Goal: Entertainment & Leisure: Consume media (video, audio)

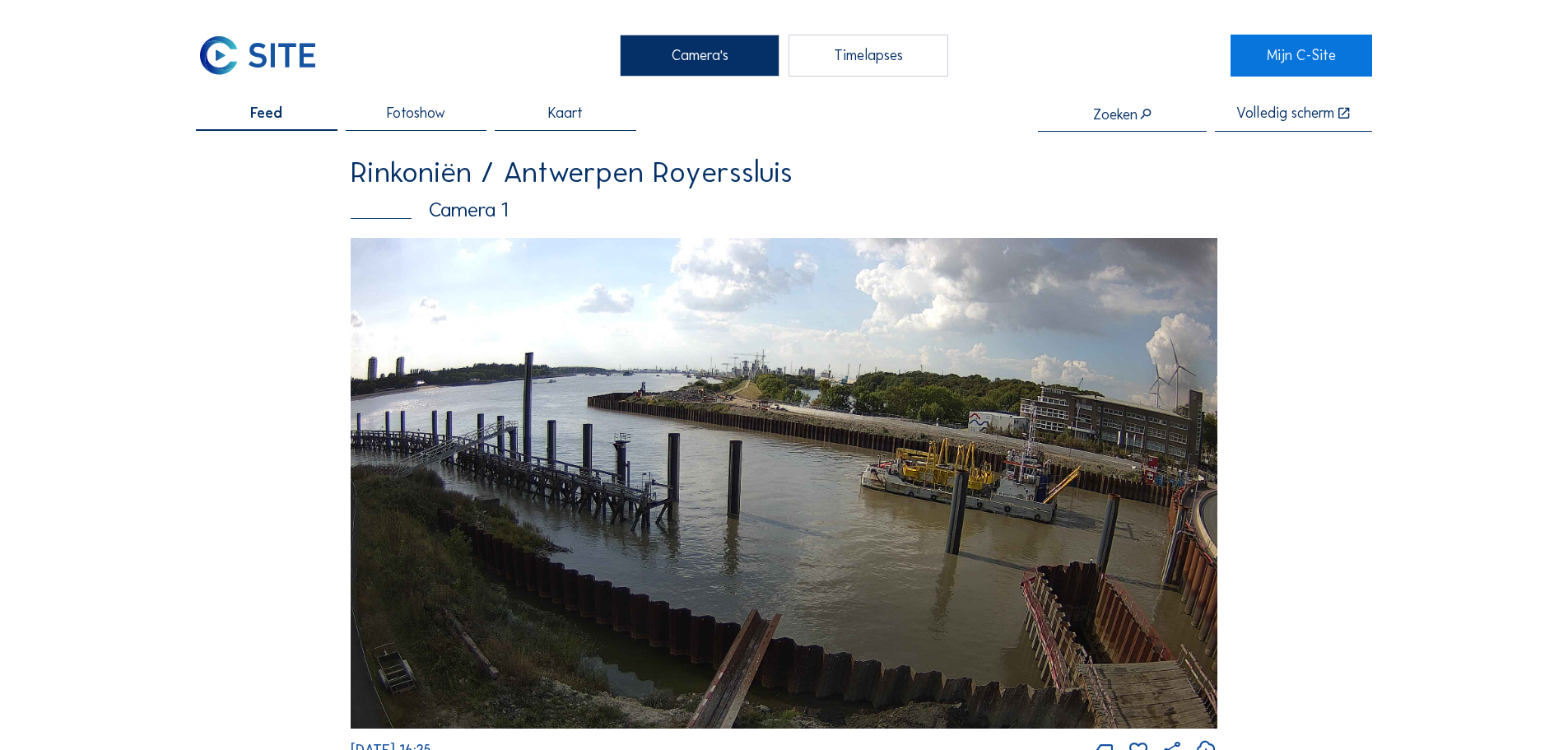
scroll to position [2800, 0]
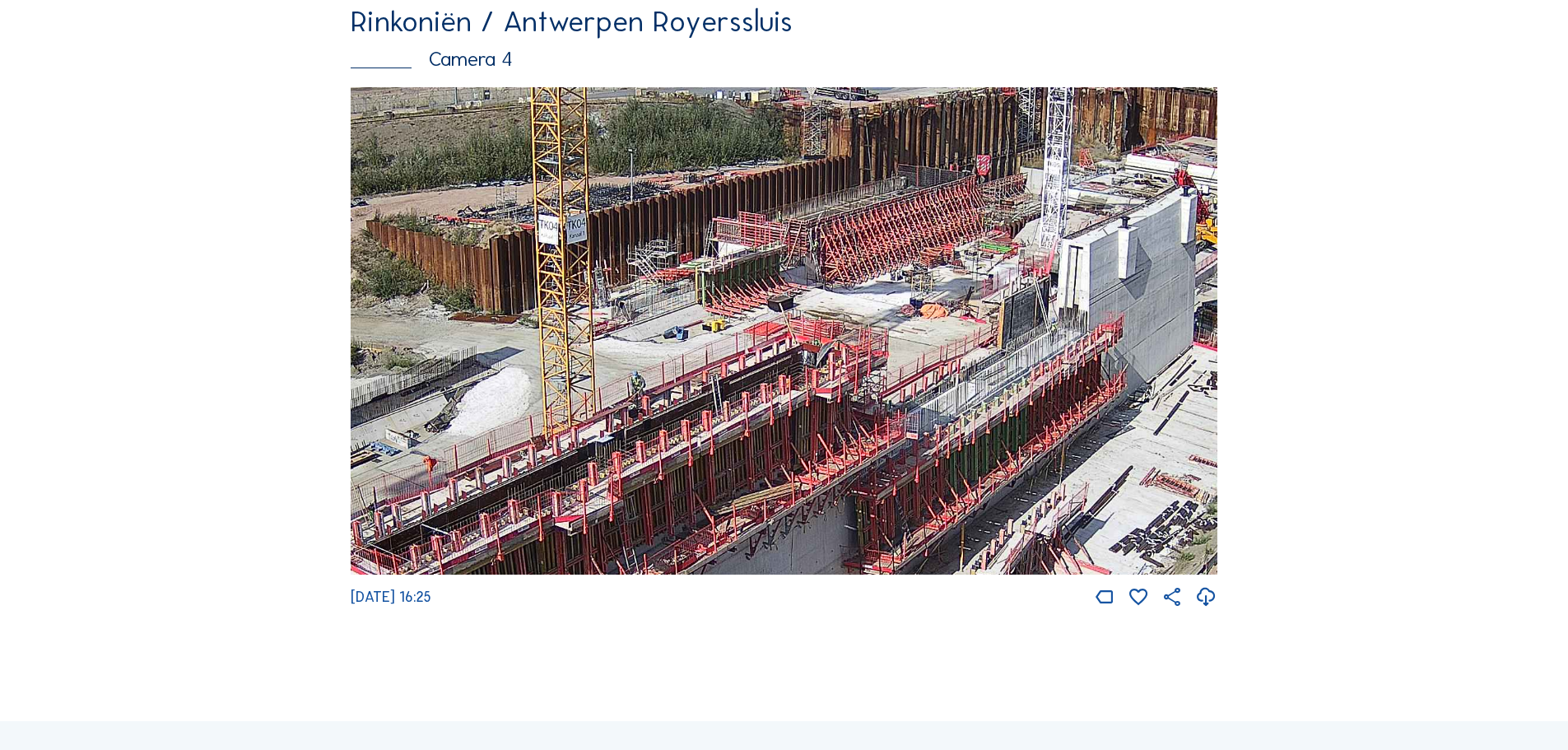
drag, startPoint x: 746, startPoint y: 366, endPoint x: 1080, endPoint y: 91, distance: 432.6
click at [1080, 90] on div "Rinkoniën / Antwerpen Royerssluis Camera 4 Tu 09 Sep 2025 16:25" at bounding box center [784, 307] width 867 height 602
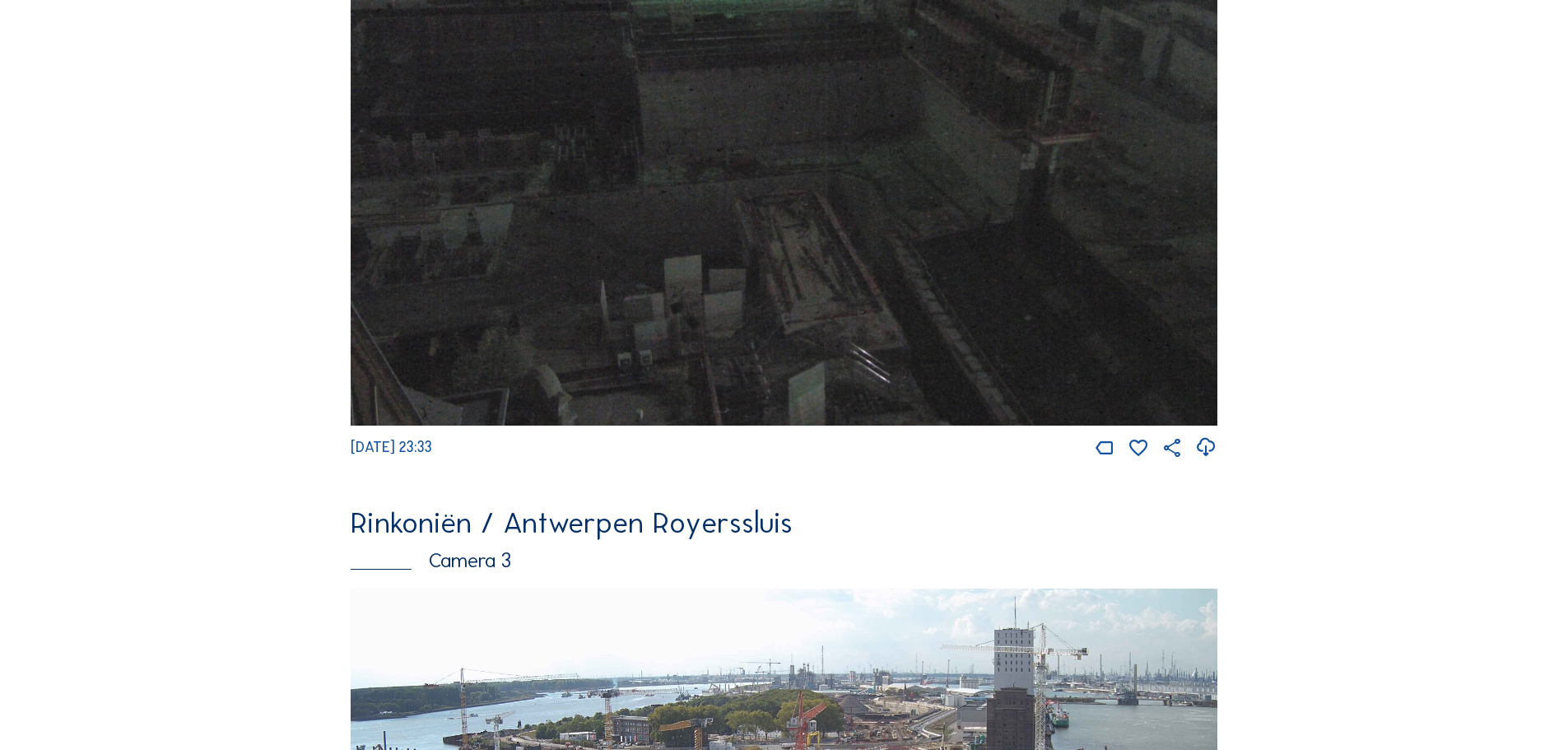
scroll to position [2141, 0]
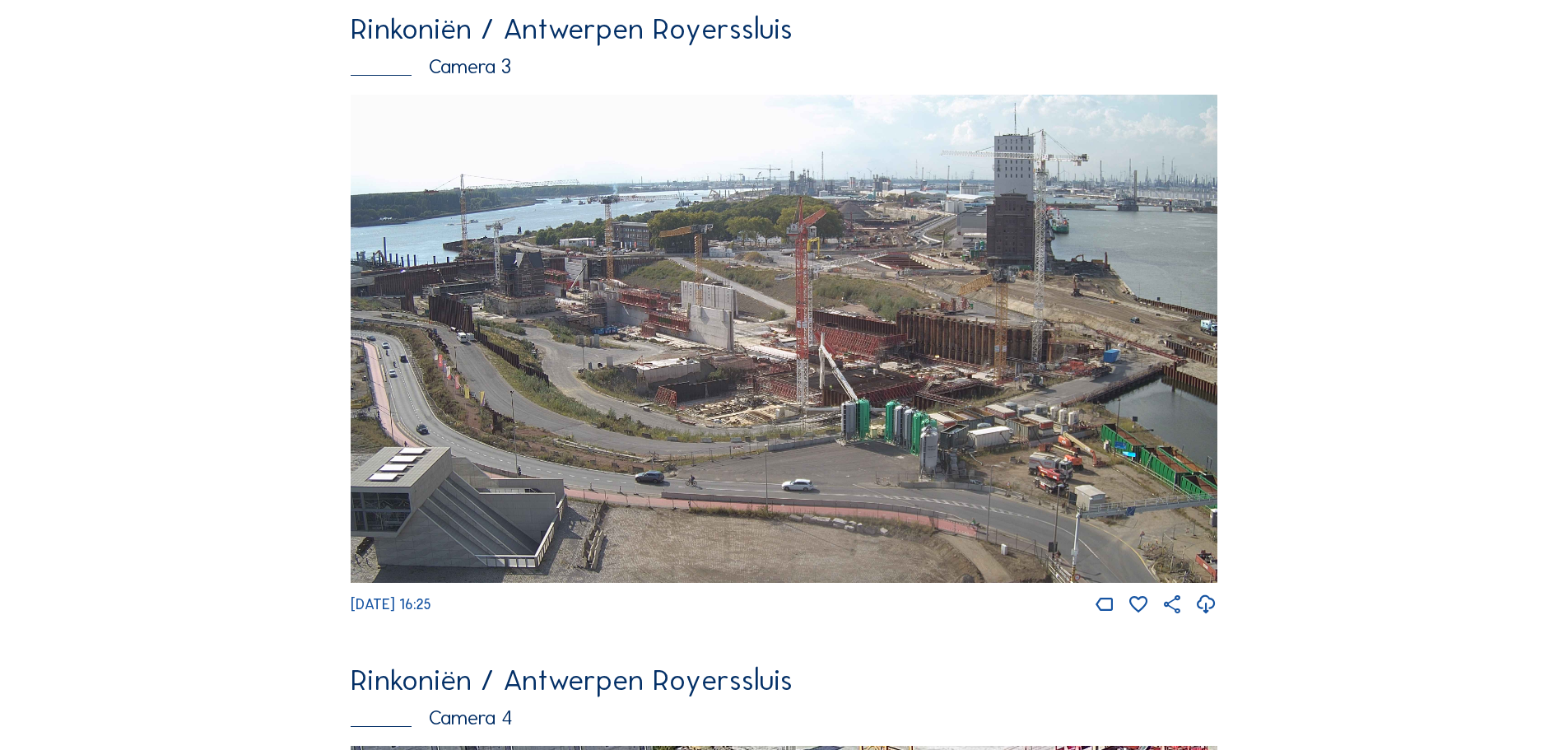
click at [422, 373] on img at bounding box center [784, 338] width 867 height 488
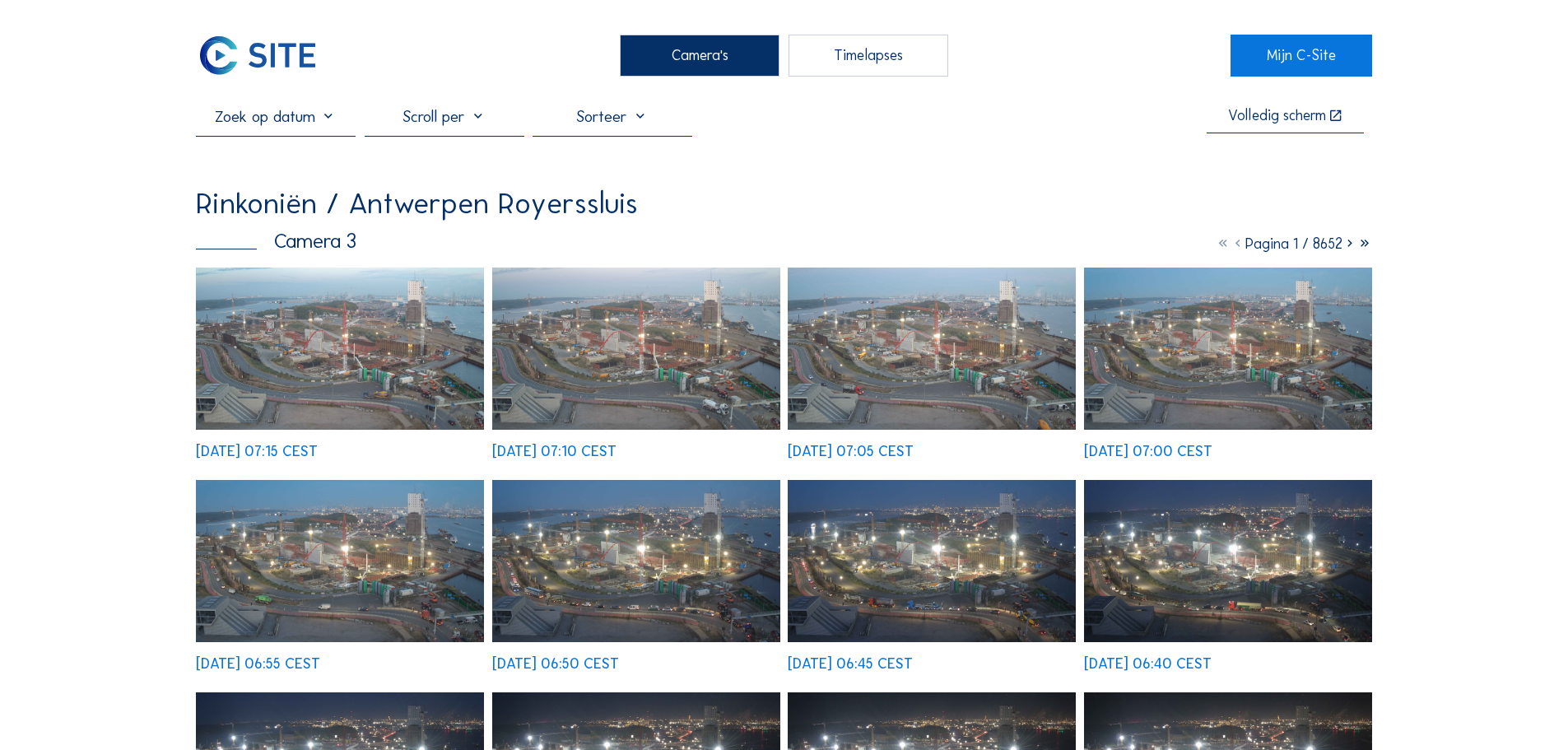
click at [387, 327] on img at bounding box center [340, 349] width 288 height 162
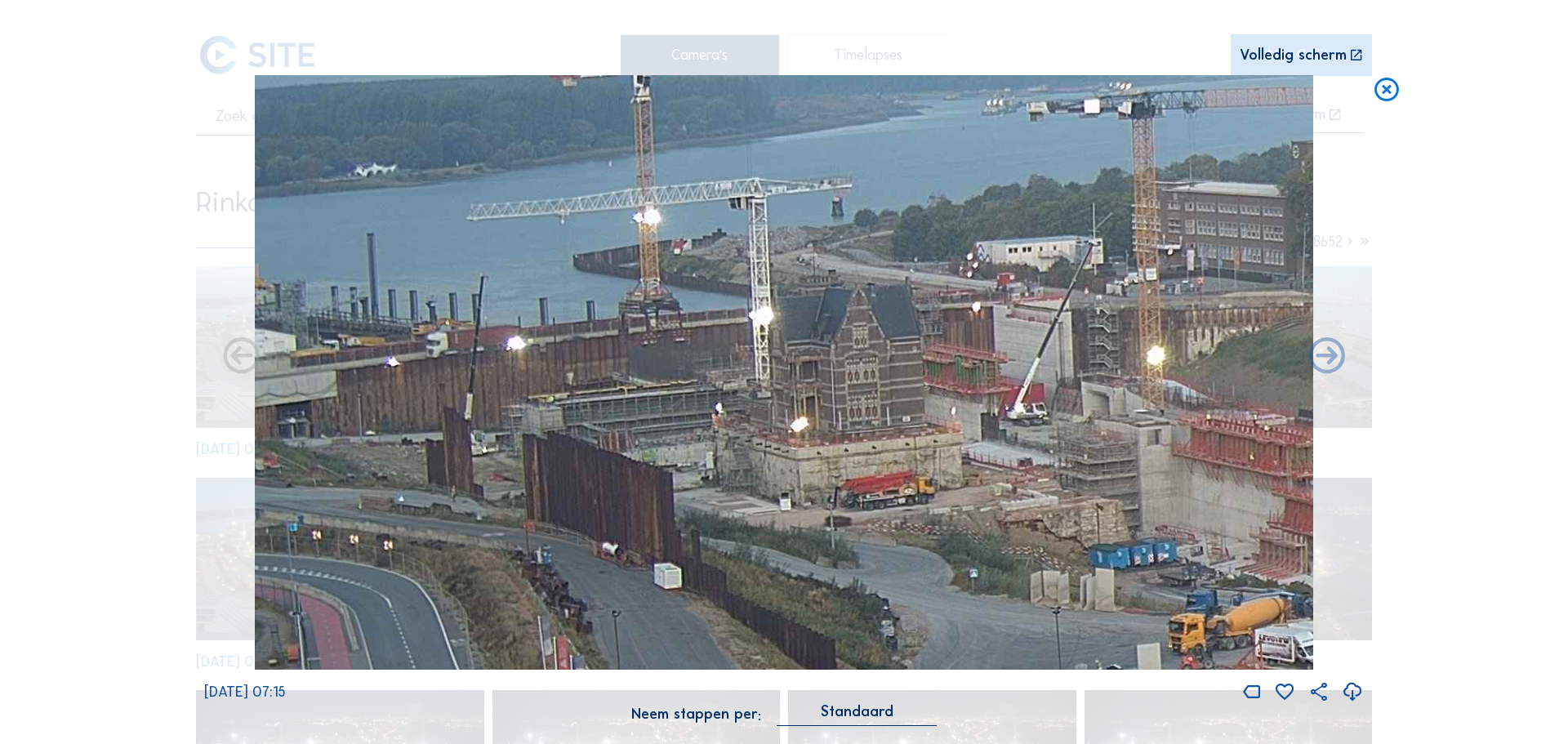
drag, startPoint x: 506, startPoint y: 324, endPoint x: 1152, endPoint y: 410, distance: 651.7
click at [1152, 410] on img at bounding box center [784, 372] width 1058 height 596
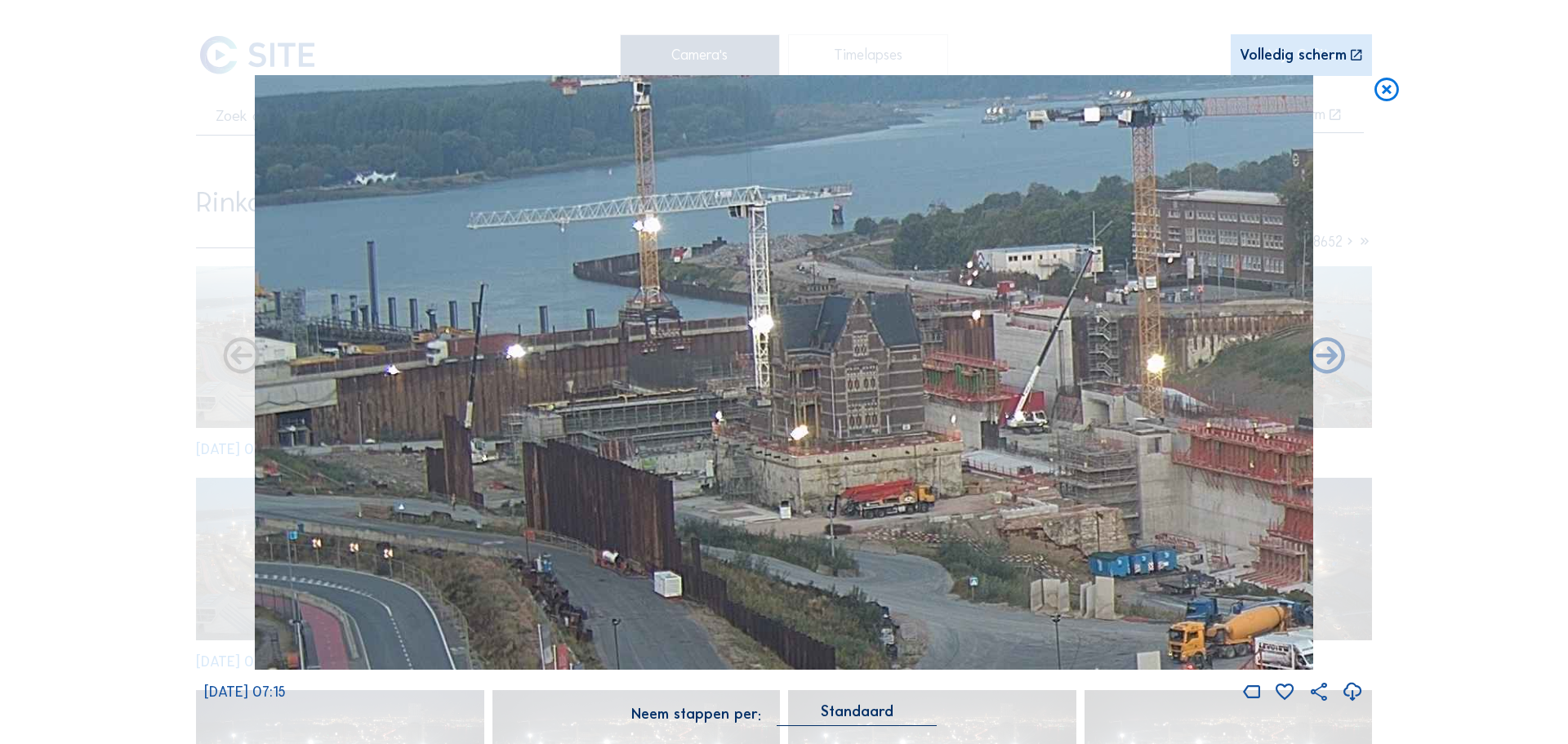
drag, startPoint x: 439, startPoint y: 488, endPoint x: 558, endPoint y: 505, distance: 120.2
click at [573, 495] on img at bounding box center [784, 372] width 1058 height 596
drag, startPoint x: 1395, startPoint y: 94, endPoint x: 690, endPoint y: 71, distance: 705.4
click at [1389, 97] on icon at bounding box center [1386, 90] width 29 height 30
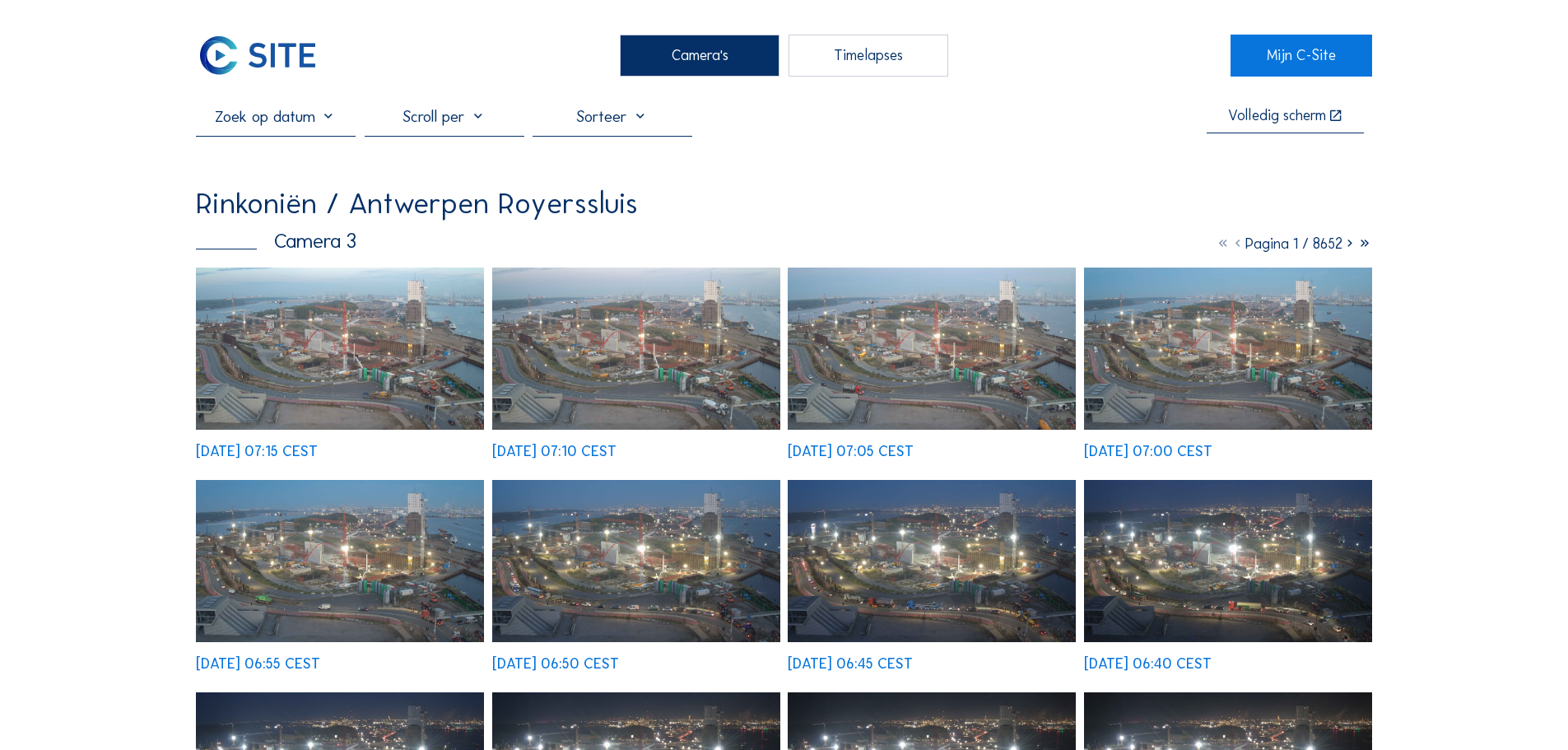
click at [251, 44] on img at bounding box center [257, 55] width 124 height 41
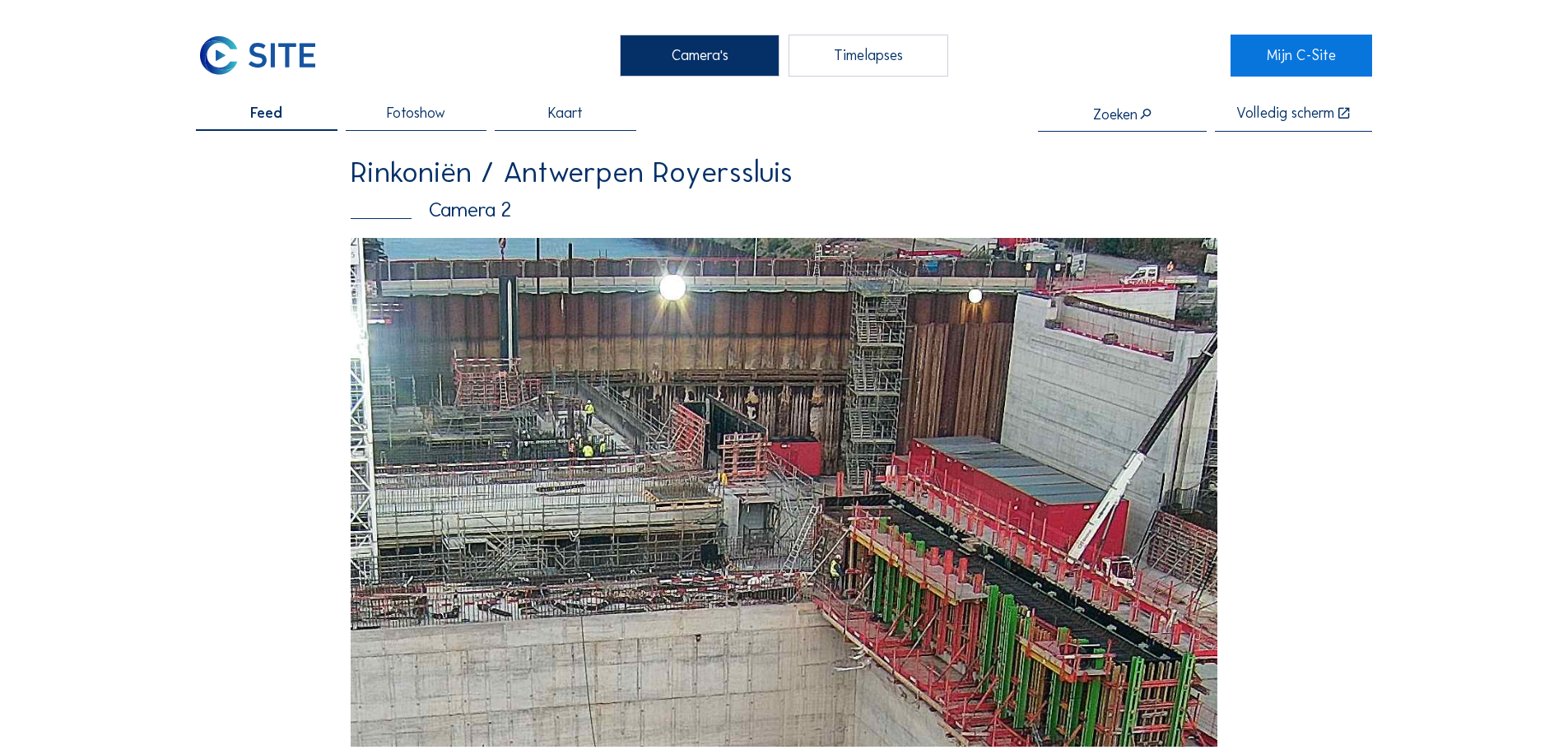
drag, startPoint x: 923, startPoint y: 319, endPoint x: 921, endPoint y: 541, distance: 222.0
click at [921, 541] on img at bounding box center [784, 492] width 867 height 509
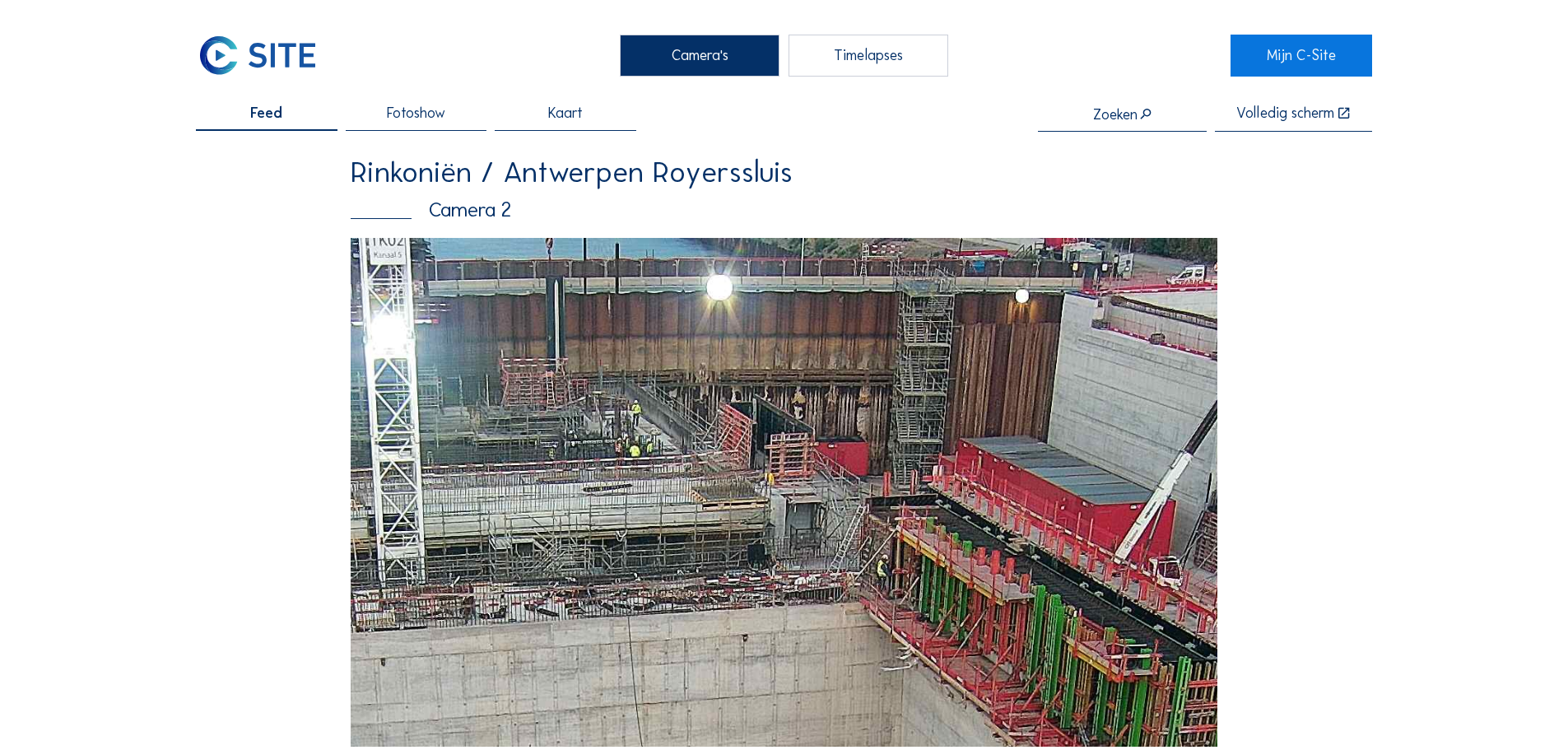
drag, startPoint x: 752, startPoint y: 370, endPoint x: 804, endPoint y: 380, distance: 53.0
click at [804, 379] on img at bounding box center [784, 492] width 867 height 509
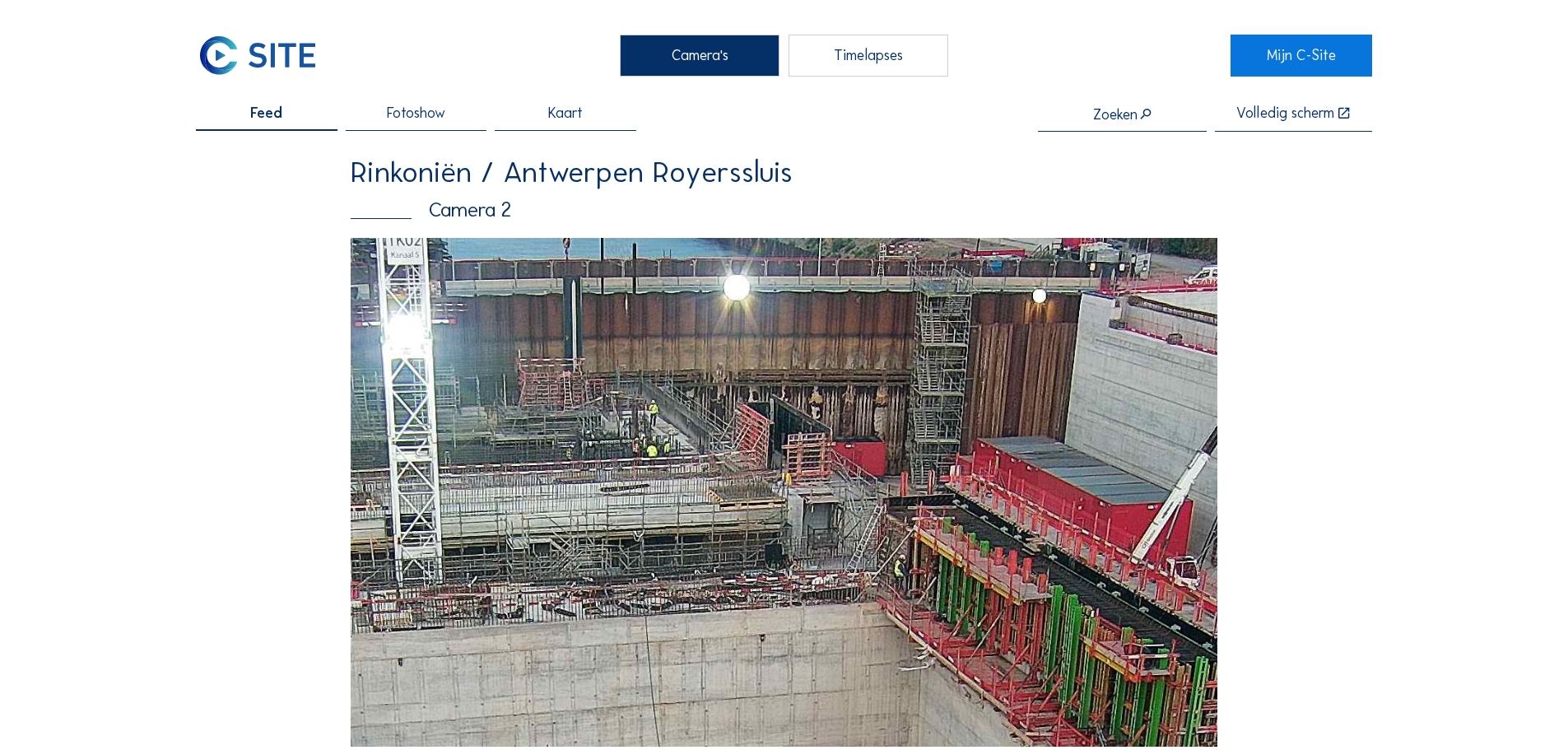
drag, startPoint x: 967, startPoint y: 407, endPoint x: 954, endPoint y: 421, distance: 19.1
click at [954, 421] on img at bounding box center [784, 492] width 867 height 509
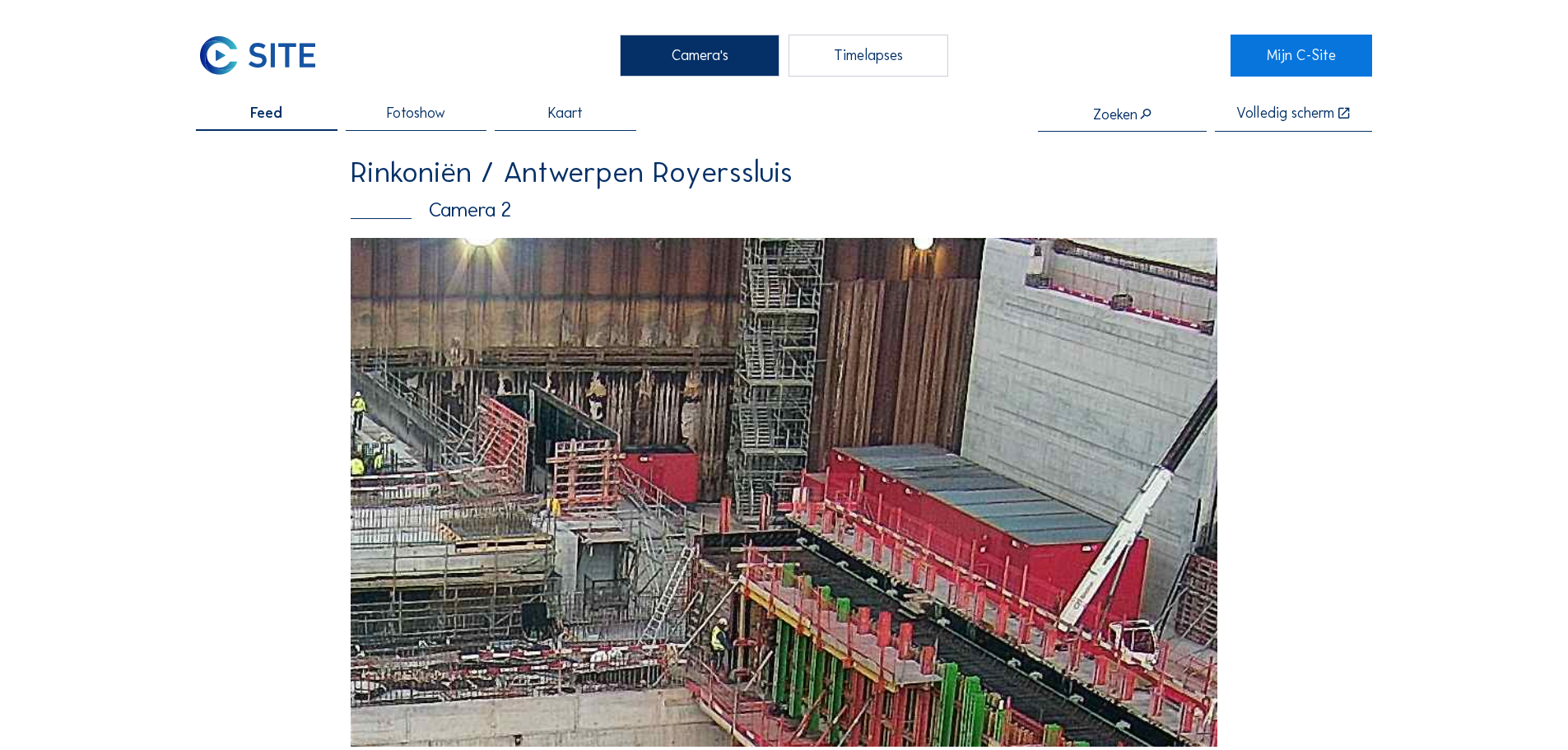
drag, startPoint x: 928, startPoint y: 524, endPoint x: 907, endPoint y: 518, distance: 21.8
click at [907, 518] on img at bounding box center [784, 492] width 867 height 509
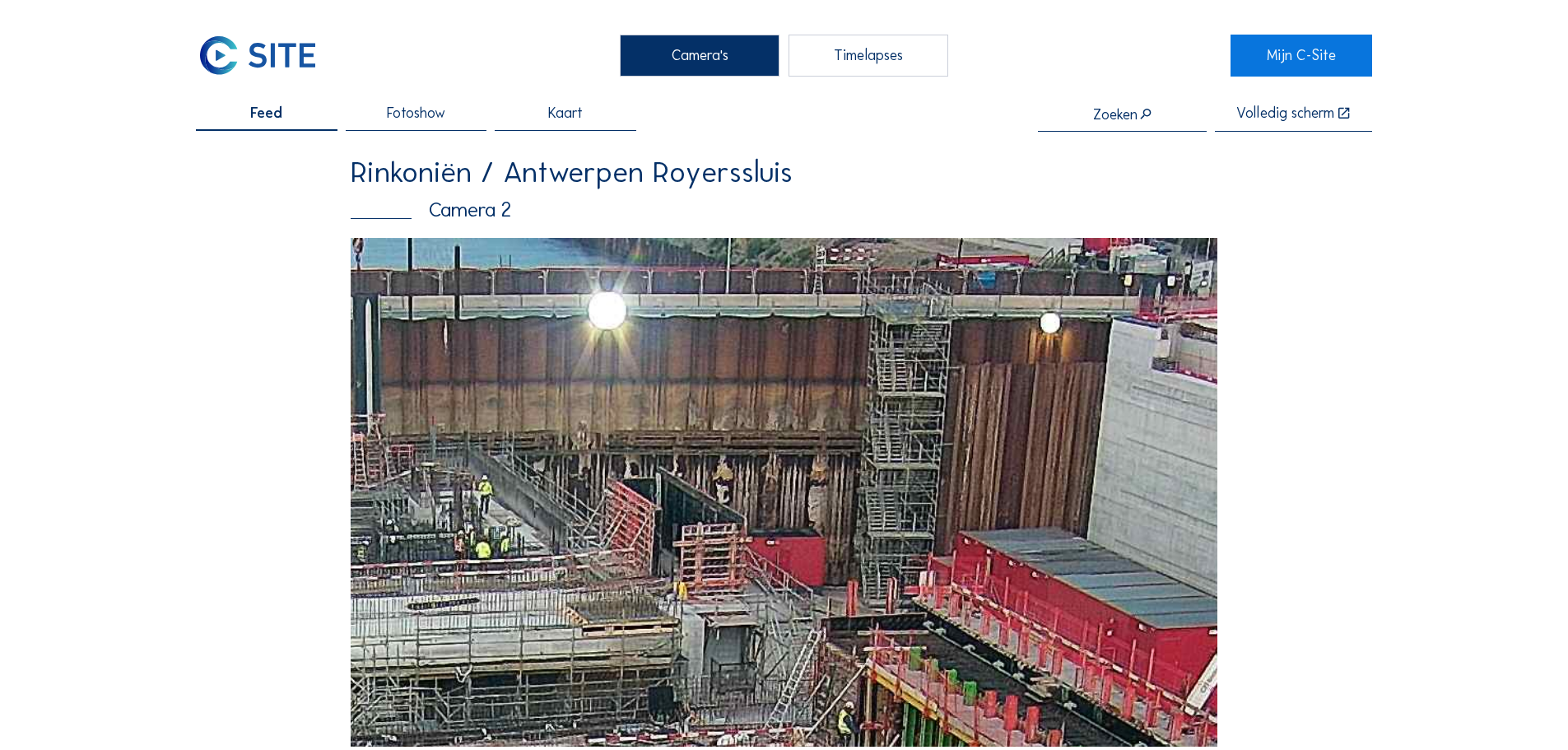
drag, startPoint x: 926, startPoint y: 502, endPoint x: 972, endPoint y: 585, distance: 94.9
click at [972, 585] on img at bounding box center [784, 492] width 867 height 509
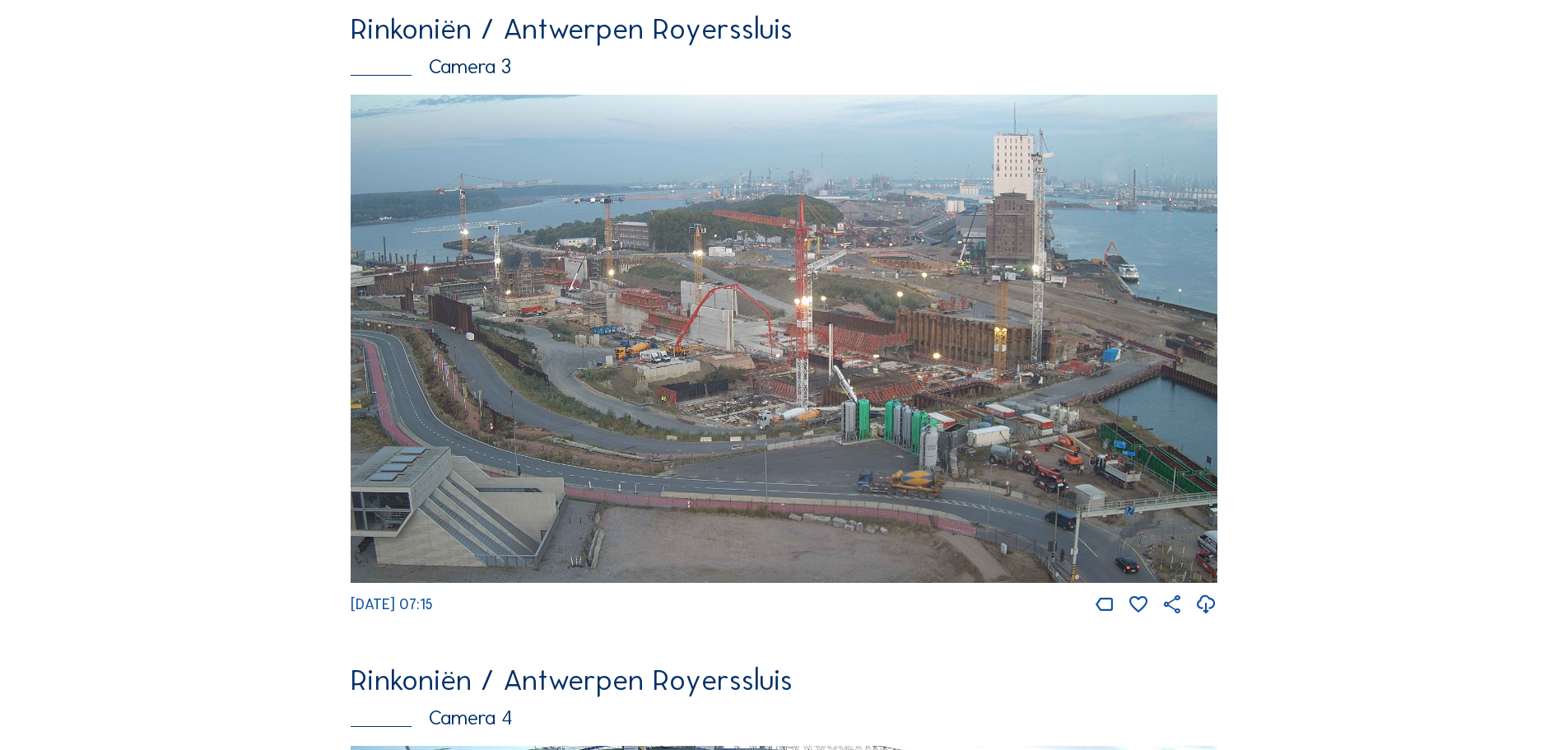
scroll to position [2141, 0]
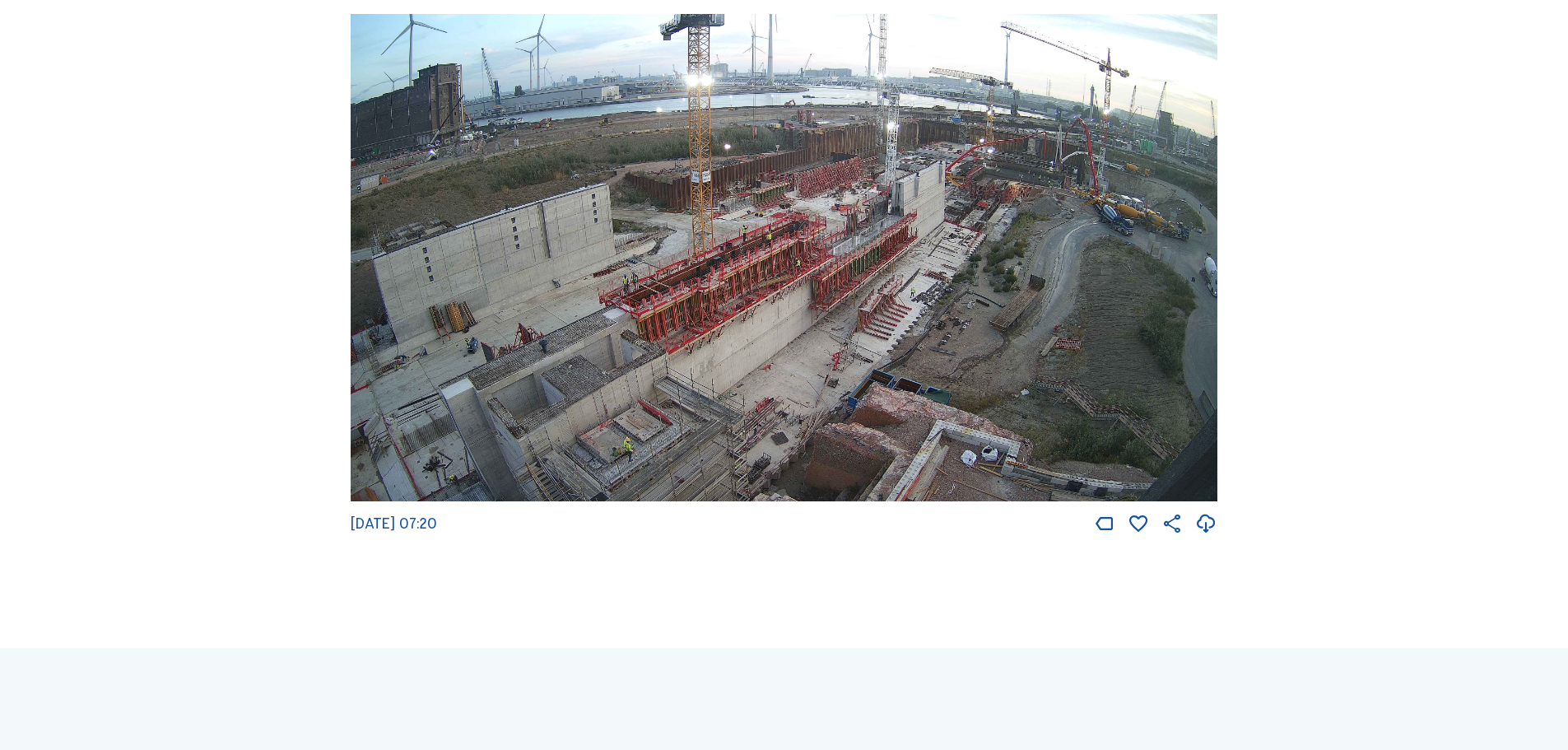
scroll to position [2874, 0]
